Goal: Task Accomplishment & Management: Manage account settings

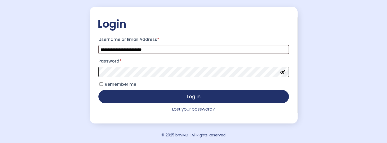
scroll to position [46, 0]
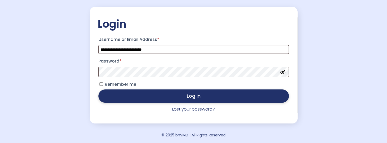
click at [194, 97] on button "Log in" at bounding box center [193, 96] width 190 height 13
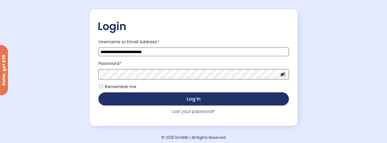
scroll to position [46, 0]
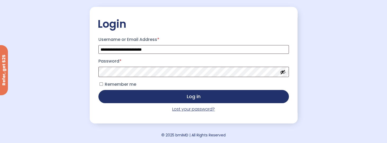
click at [199, 109] on link "Lost your password?" at bounding box center [193, 109] width 43 height 6
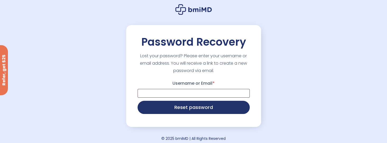
click at [199, 99] on p "Username or Email *" at bounding box center [194, 89] width 114 height 20
click at [203, 93] on input "Username or Email *" at bounding box center [194, 93] width 112 height 9
type input "**********"
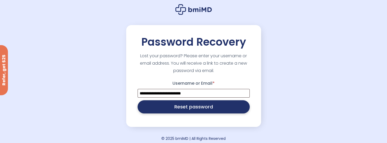
click at [192, 107] on button "Reset password" at bounding box center [194, 107] width 112 height 13
